Goal: Information Seeking & Learning: Learn about a topic

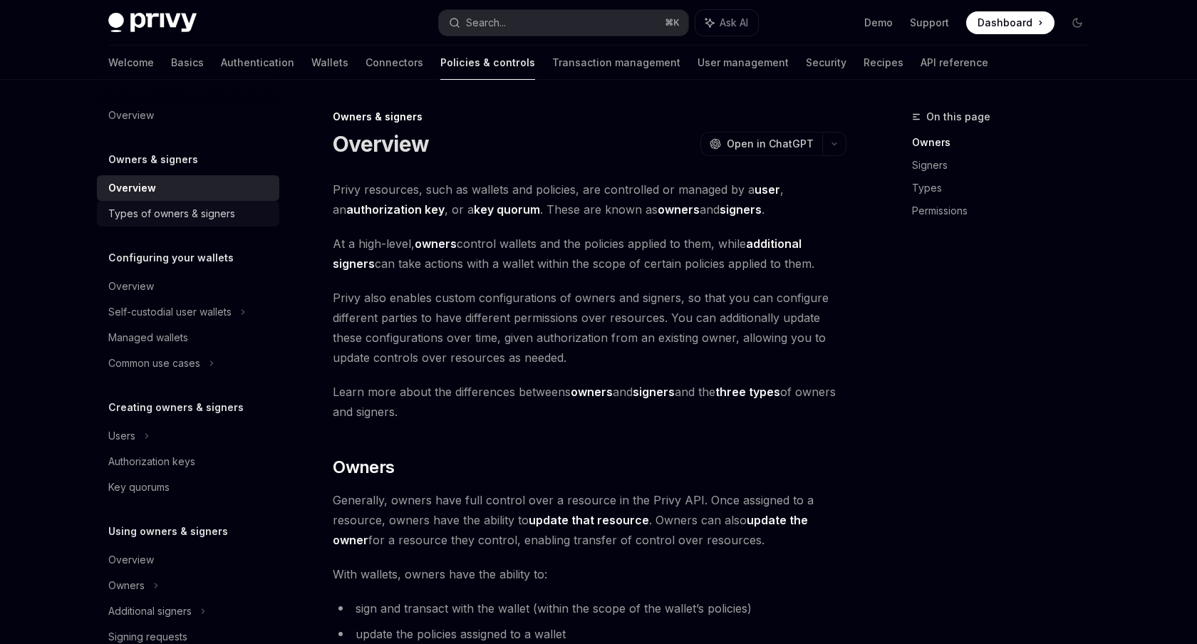
click at [173, 214] on div "Types of owners & signers" at bounding box center [171, 213] width 127 height 17
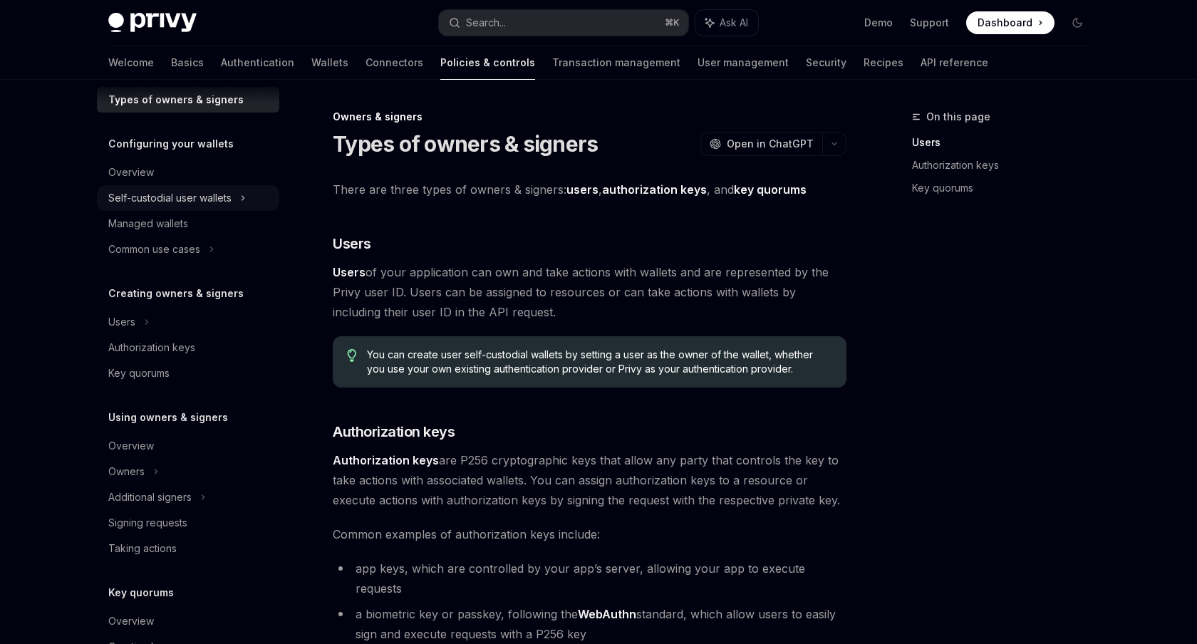
scroll to position [186, 0]
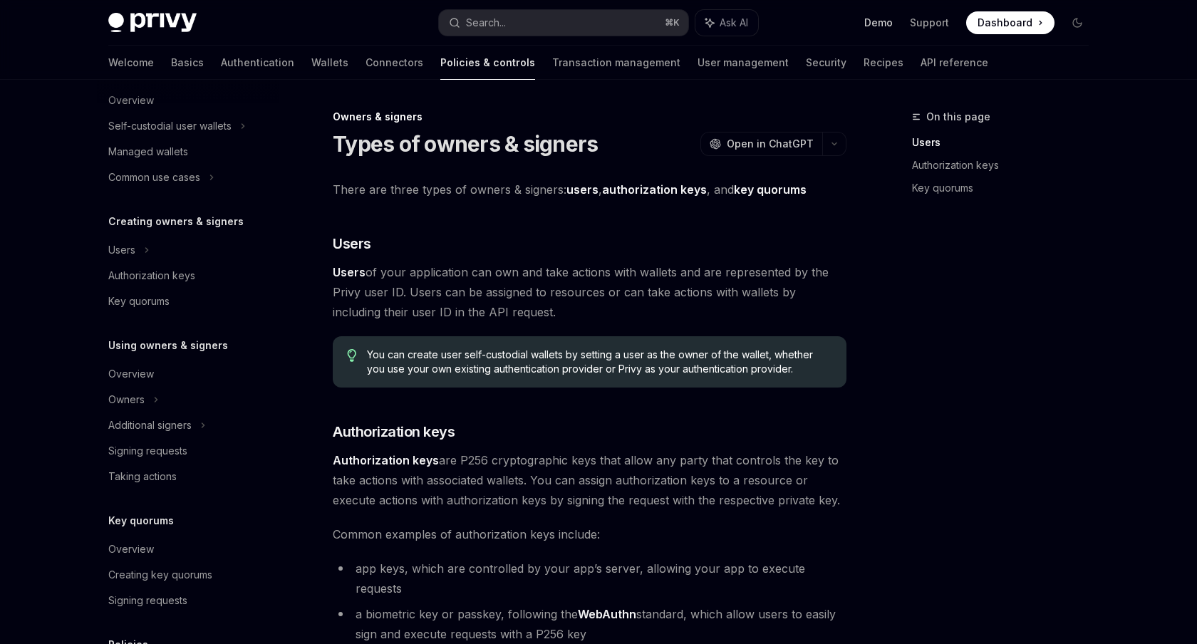
click at [888, 25] on link "Demo" at bounding box center [878, 23] width 29 height 14
click at [1005, 29] on span "Dashboard" at bounding box center [1005, 23] width 55 height 14
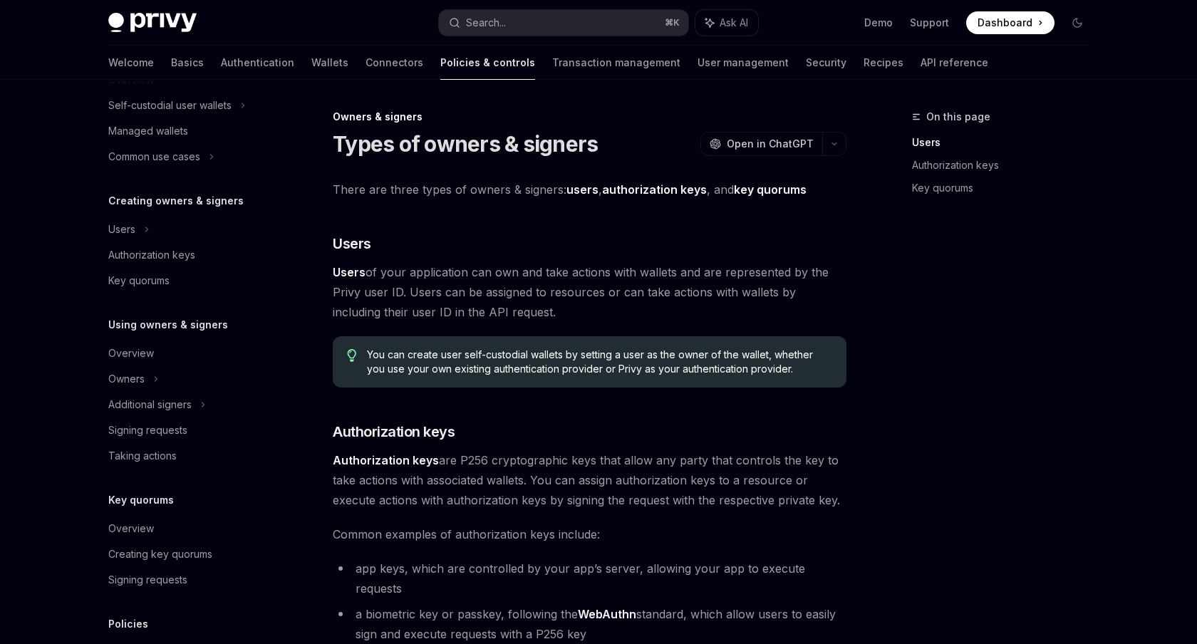
scroll to position [221, 0]
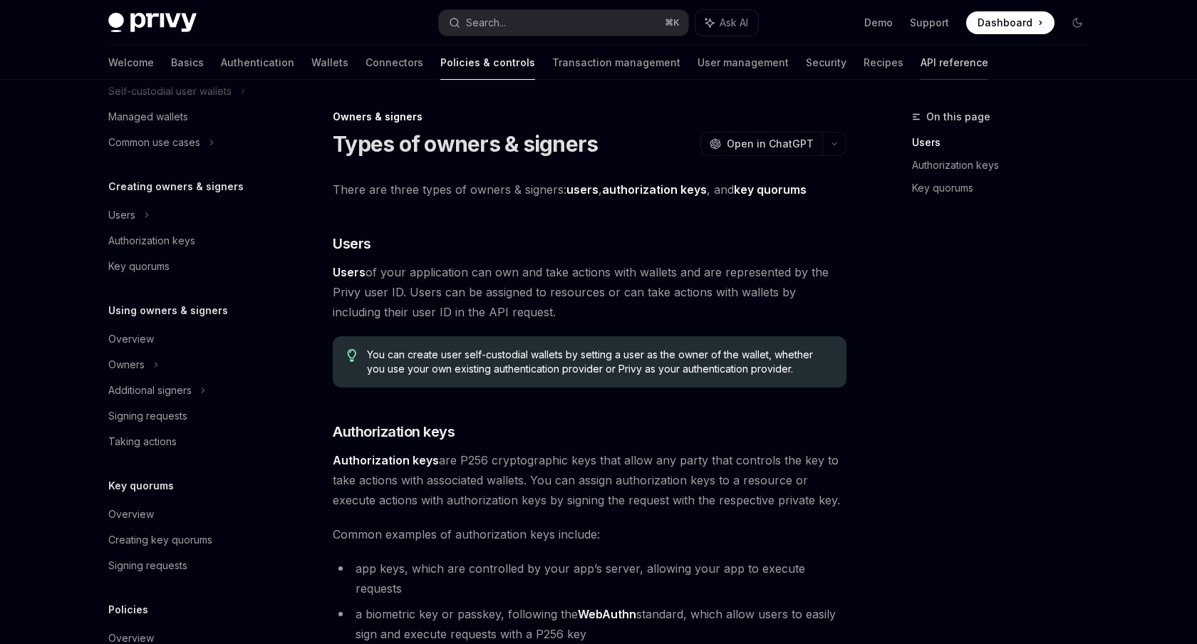
click at [921, 58] on link "API reference" at bounding box center [955, 63] width 68 height 34
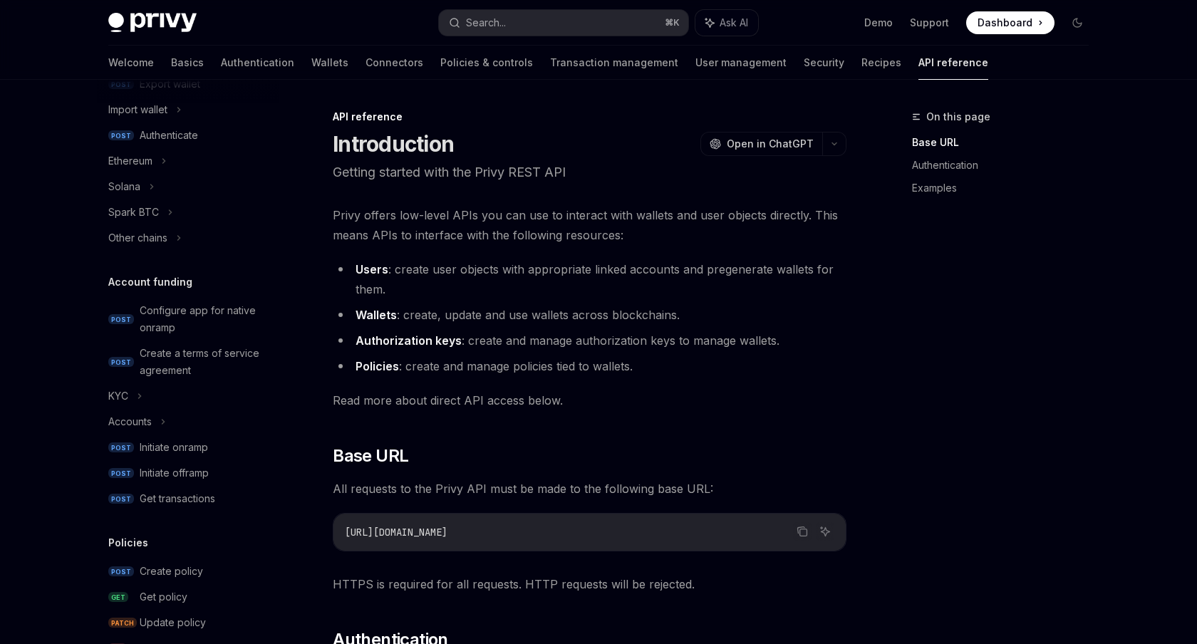
scroll to position [316, 0]
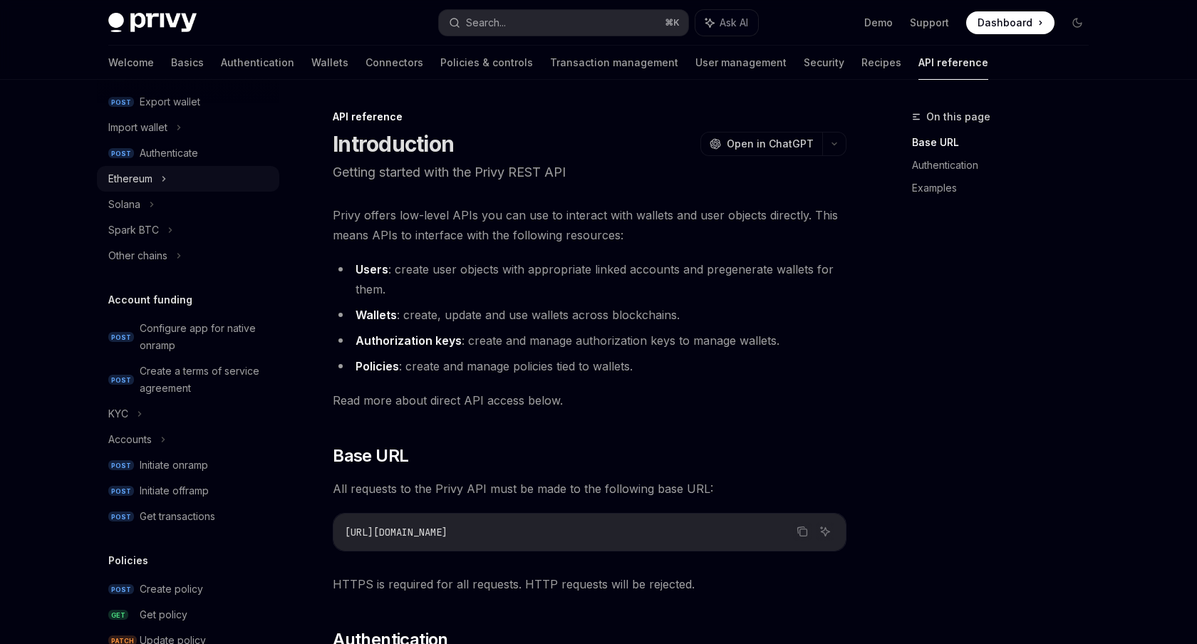
click at [155, 181] on div "Ethereum" at bounding box center [188, 179] width 182 height 26
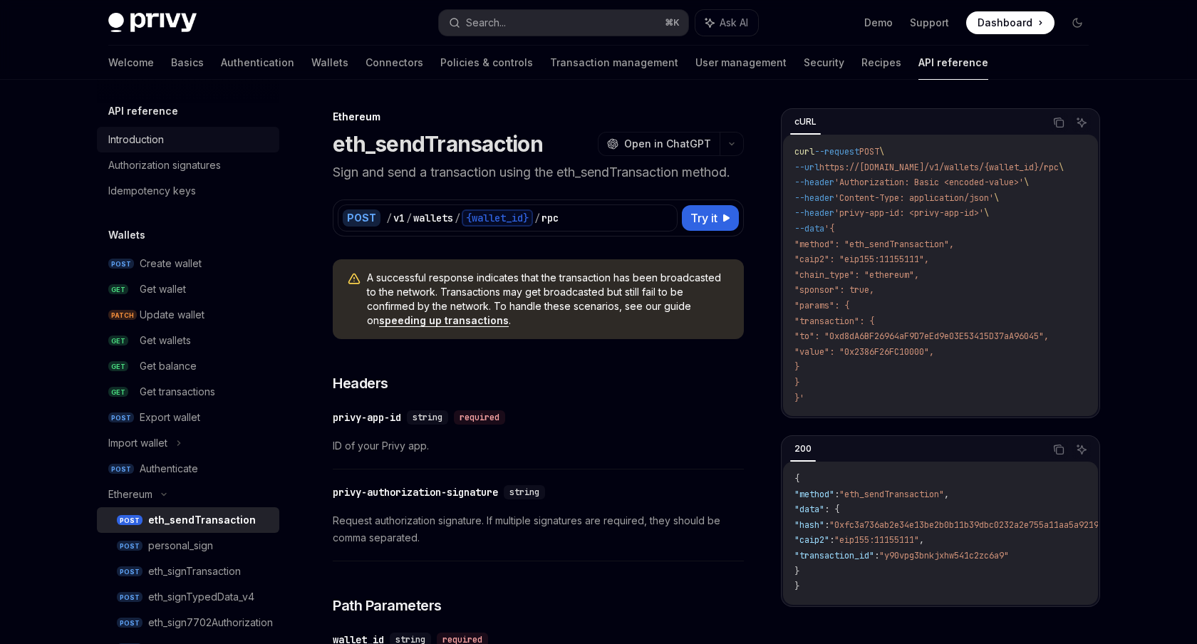
click at [145, 142] on div "Introduction" at bounding box center [136, 139] width 56 height 17
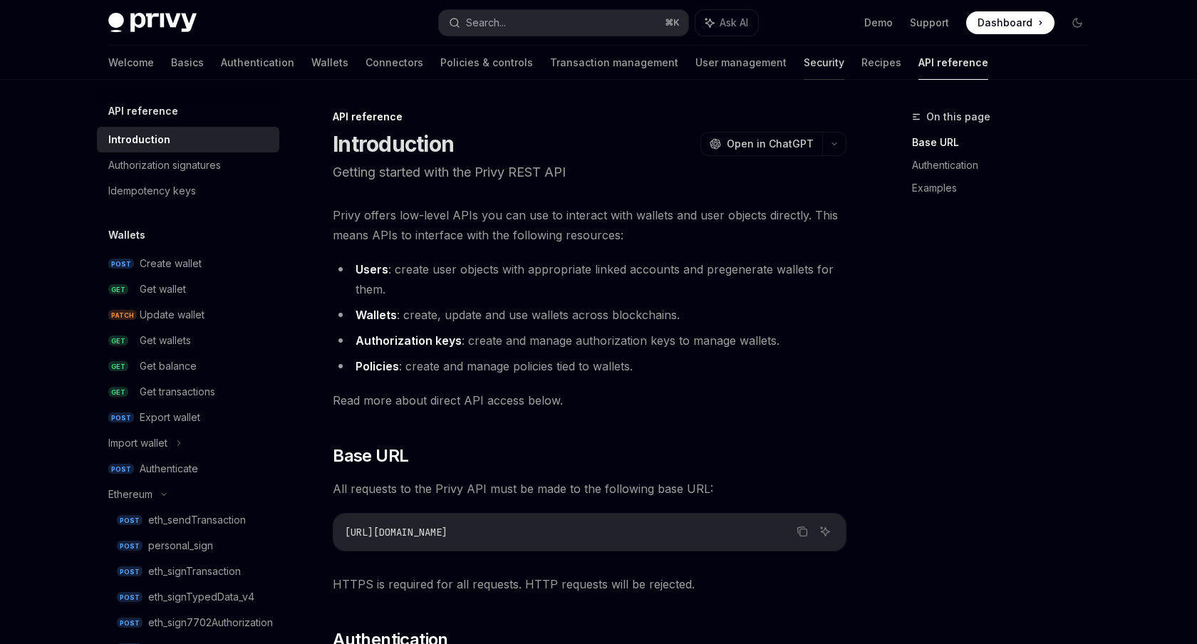
click at [804, 63] on link "Security" at bounding box center [824, 63] width 41 height 34
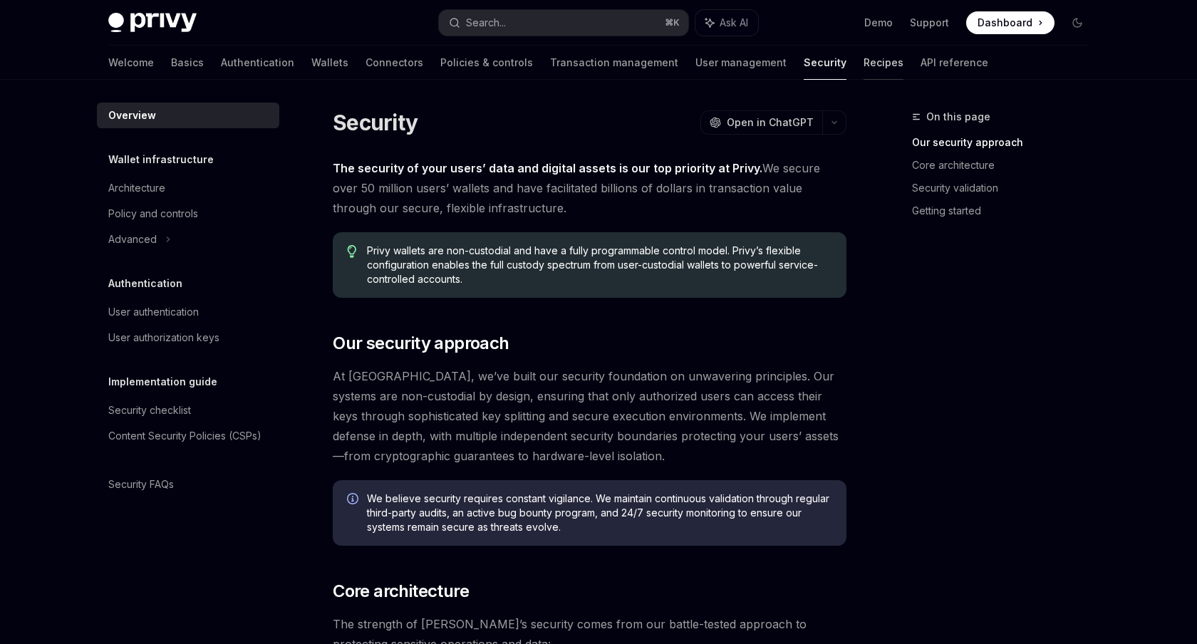
click at [864, 59] on link "Recipes" at bounding box center [884, 63] width 40 height 34
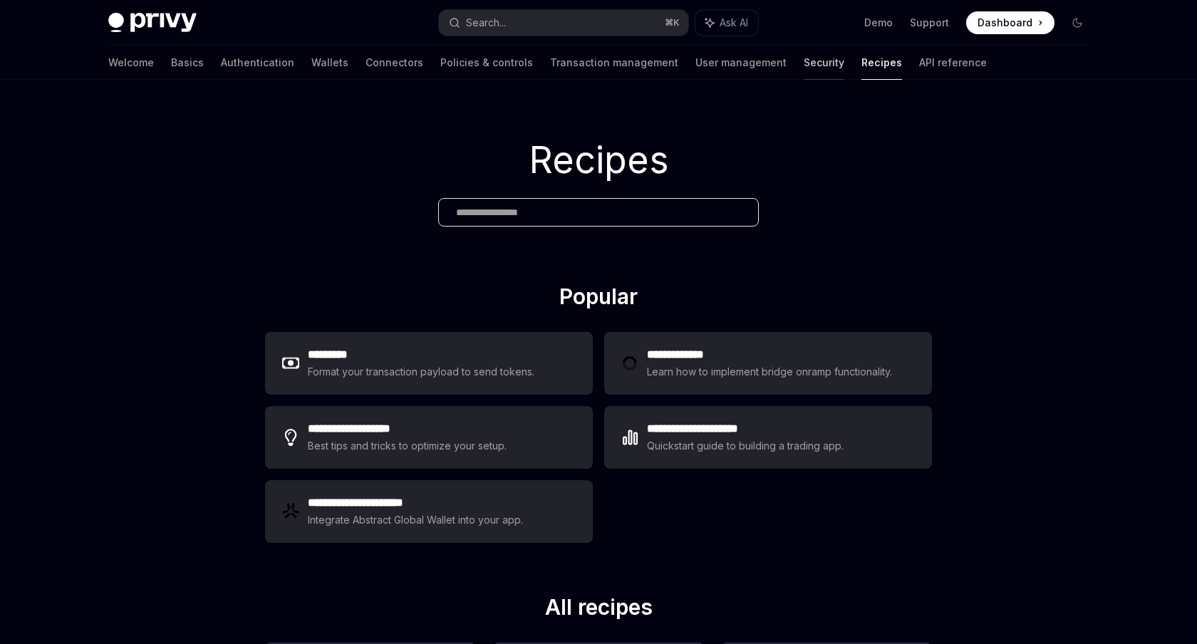
click at [804, 63] on link "Security" at bounding box center [824, 63] width 41 height 34
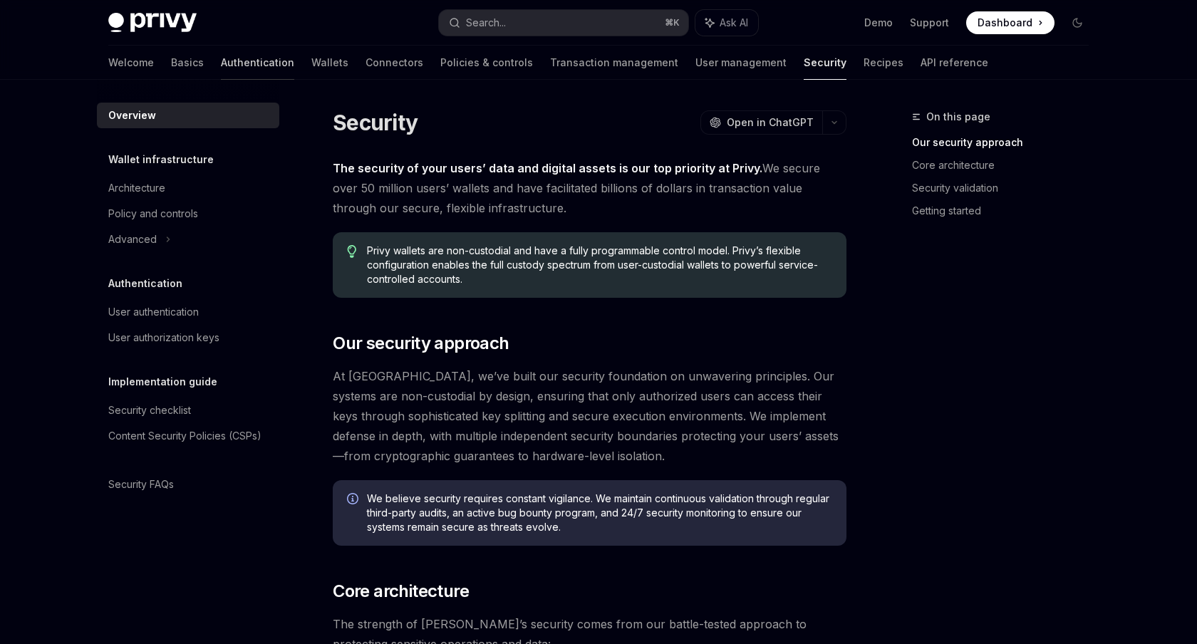
click at [221, 73] on link "Authentication" at bounding box center [257, 63] width 73 height 34
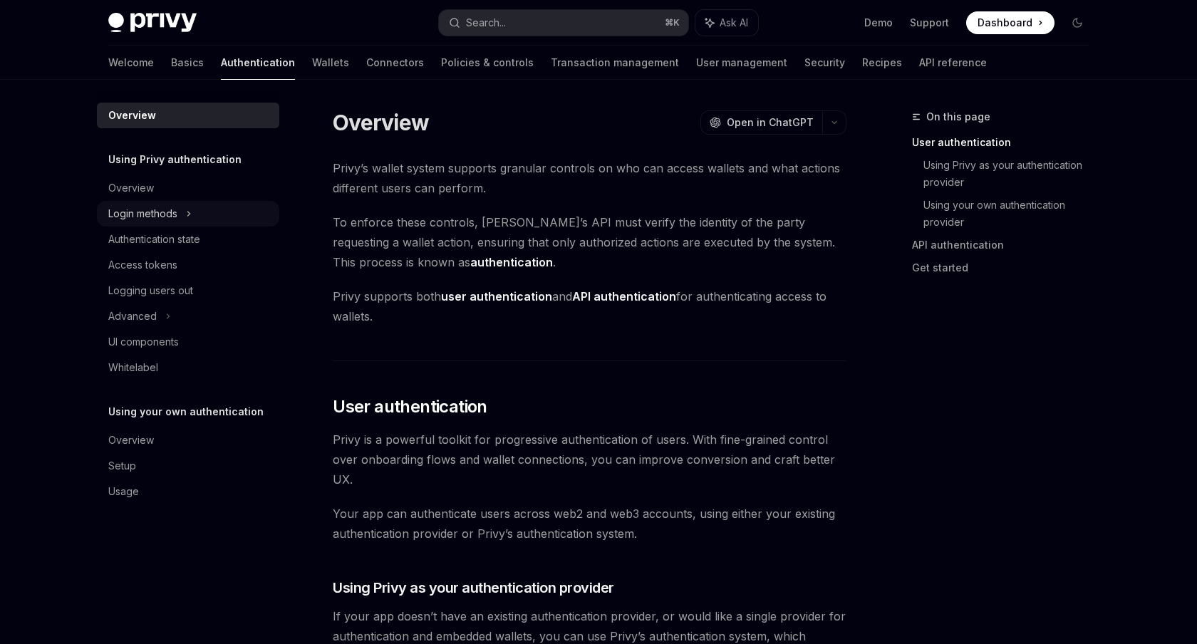
click at [170, 214] on div "Login methods" at bounding box center [142, 213] width 69 height 17
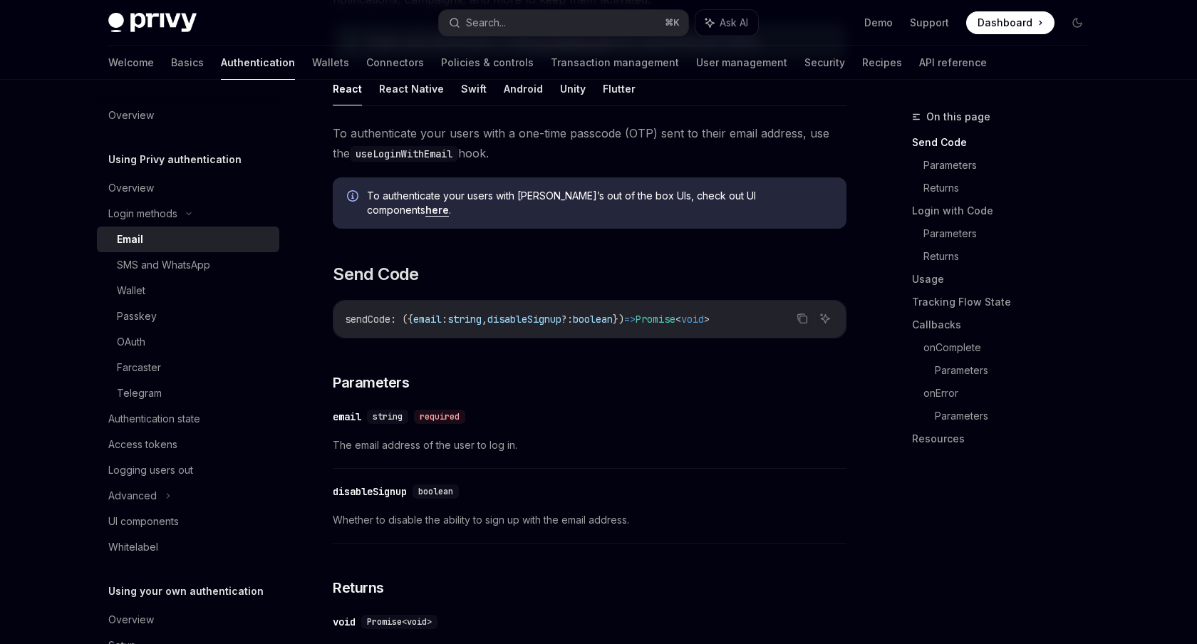
scroll to position [235, 0]
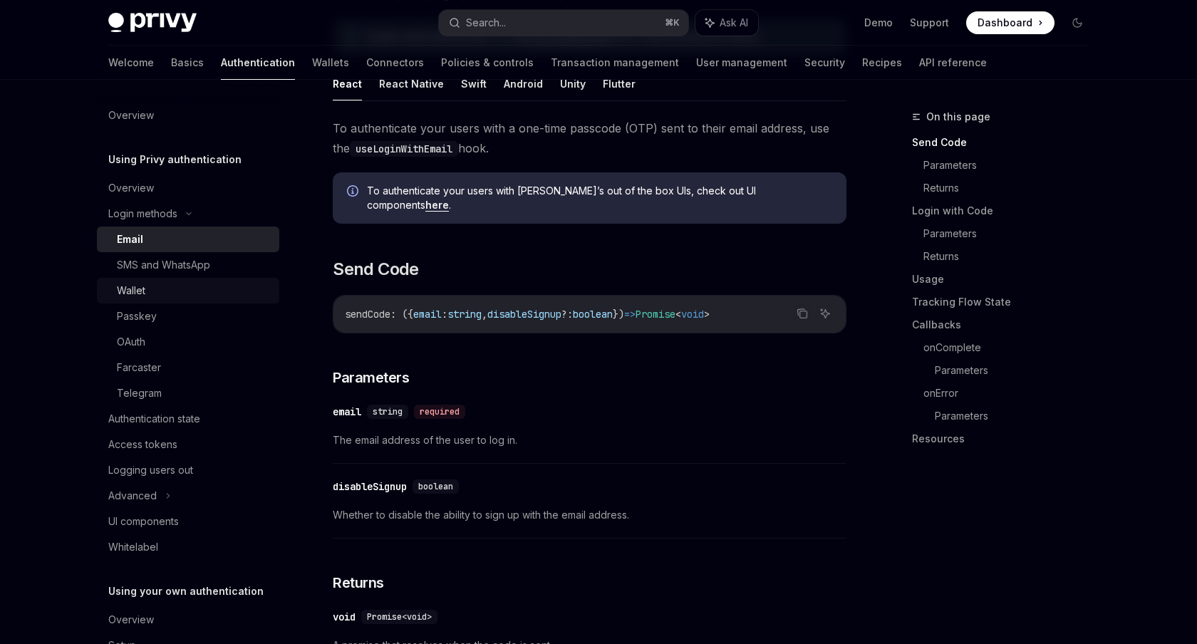
click at [152, 287] on div "Wallet" at bounding box center [194, 290] width 154 height 17
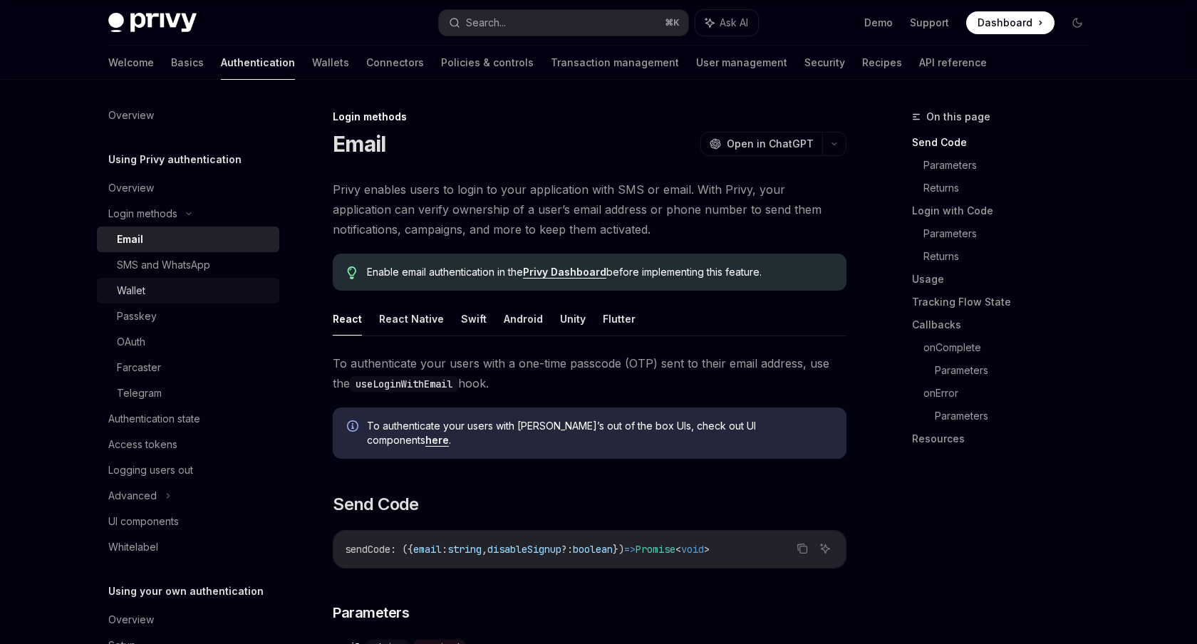
type textarea "*"
